Goal: Transaction & Acquisition: Book appointment/travel/reservation

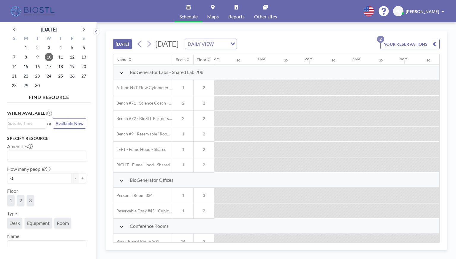
scroll to position [0, 404]
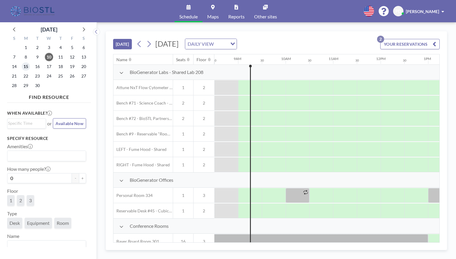
click at [25, 68] on span "15" at bounding box center [26, 66] width 8 height 8
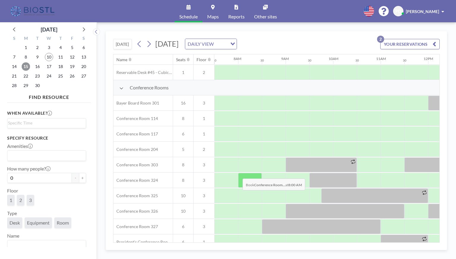
scroll to position [208, 356]
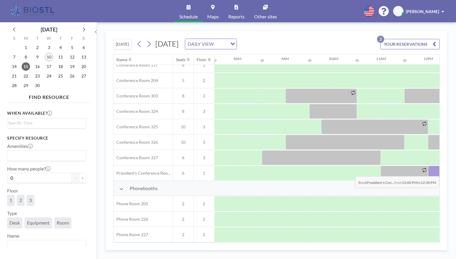
click at [435, 171] on div at bounding box center [440, 173] width 24 height 15
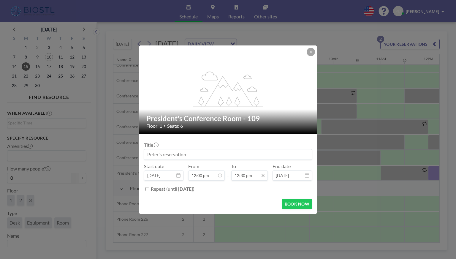
scroll to position [264, 0]
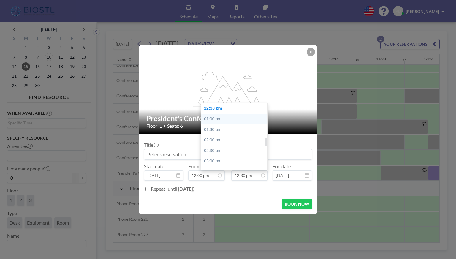
click at [218, 117] on div "01:00 pm" at bounding box center [236, 119] width 70 height 11
type input "01:00 pm"
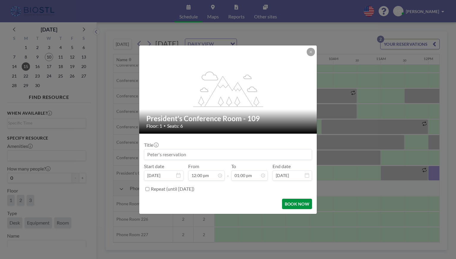
scroll to position [275, 0]
click at [292, 203] on button "BOOK NOW" at bounding box center [297, 204] width 30 height 10
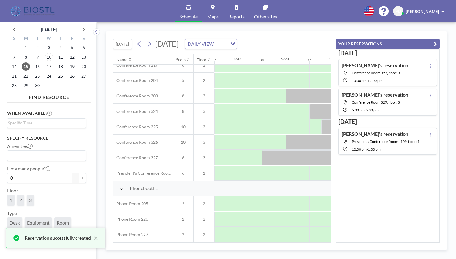
click at [436, 43] on icon "button" at bounding box center [436, 43] width 4 height 7
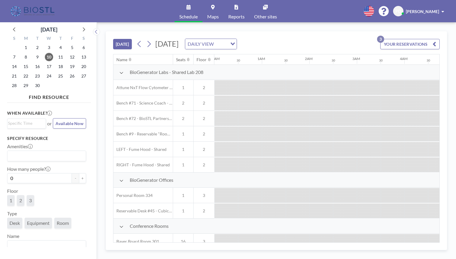
scroll to position [0, 404]
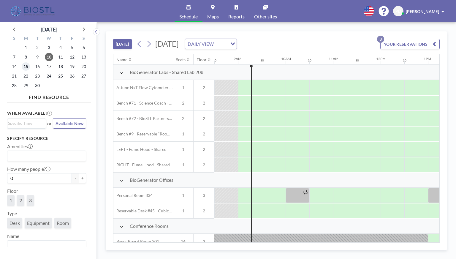
click at [25, 67] on span "15" at bounding box center [26, 66] width 8 height 8
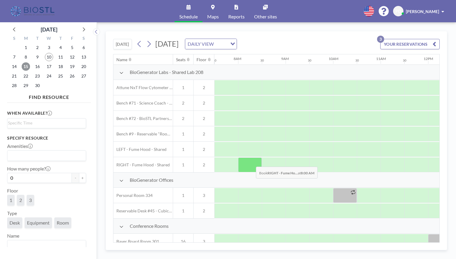
scroll to position [208, 356]
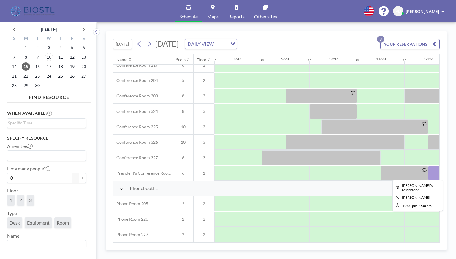
click at [433, 171] on div at bounding box center [452, 173] width 48 height 15
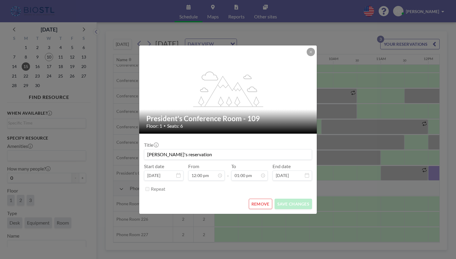
click at [256, 204] on button "REMOVE" at bounding box center [260, 204] width 23 height 10
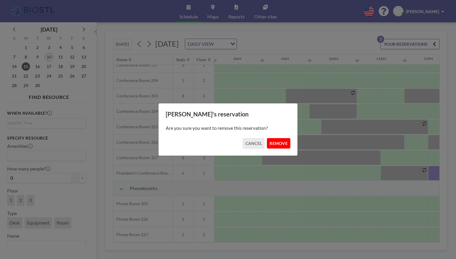
click at [285, 144] on button "REMOVE" at bounding box center [278, 143] width 23 height 10
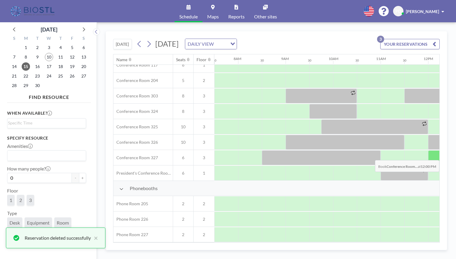
click at [432, 155] on div at bounding box center [440, 157] width 24 height 15
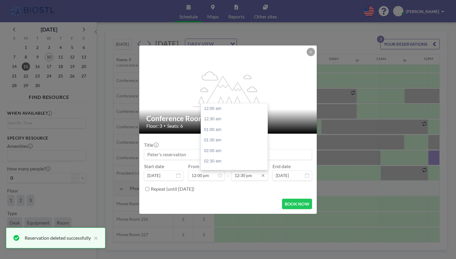
scroll to position [264, 0]
click at [216, 119] on div "01:00 pm" at bounding box center [236, 119] width 70 height 11
type input "01:00 pm"
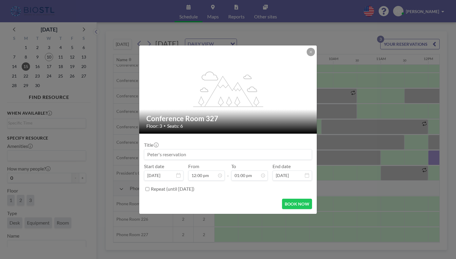
scroll to position [275, 0]
click at [297, 204] on button "BOOK NOW" at bounding box center [297, 204] width 30 height 10
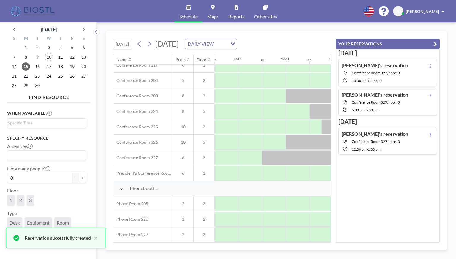
click at [435, 45] on icon "button" at bounding box center [436, 43] width 4 height 7
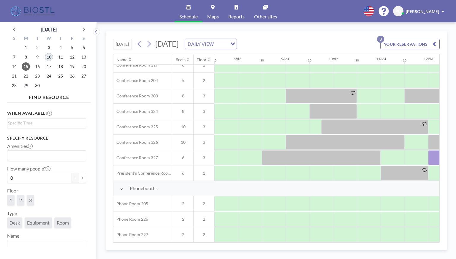
click at [47, 57] on span "10" at bounding box center [49, 57] width 8 height 8
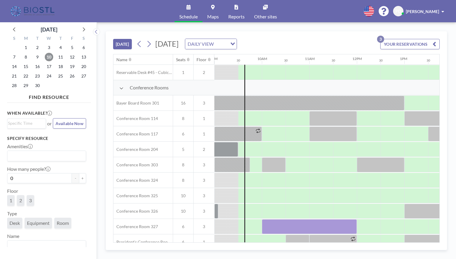
scroll to position [208, 428]
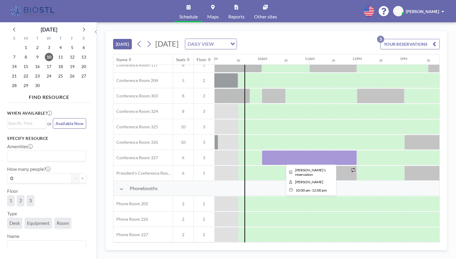
click at [292, 154] on div at bounding box center [309, 157] width 95 height 15
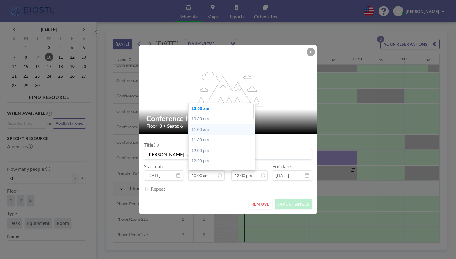
click at [202, 132] on div "11:00 am" at bounding box center [224, 129] width 70 height 11
type input "11:00 am"
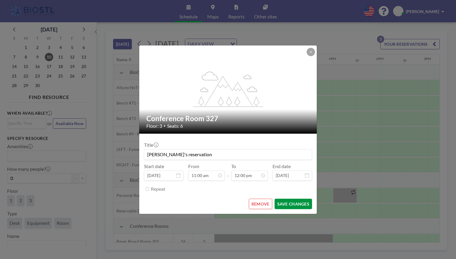
scroll to position [0, 0]
click at [289, 201] on button "SAVE CHANGES" at bounding box center [293, 204] width 37 height 10
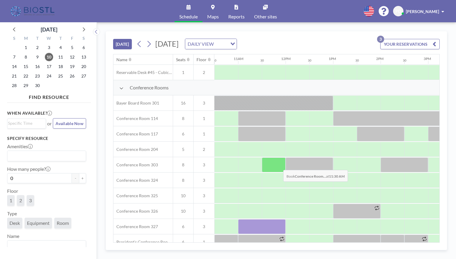
scroll to position [208, 499]
